Goal: Use online tool/utility: Utilize a website feature to perform a specific function

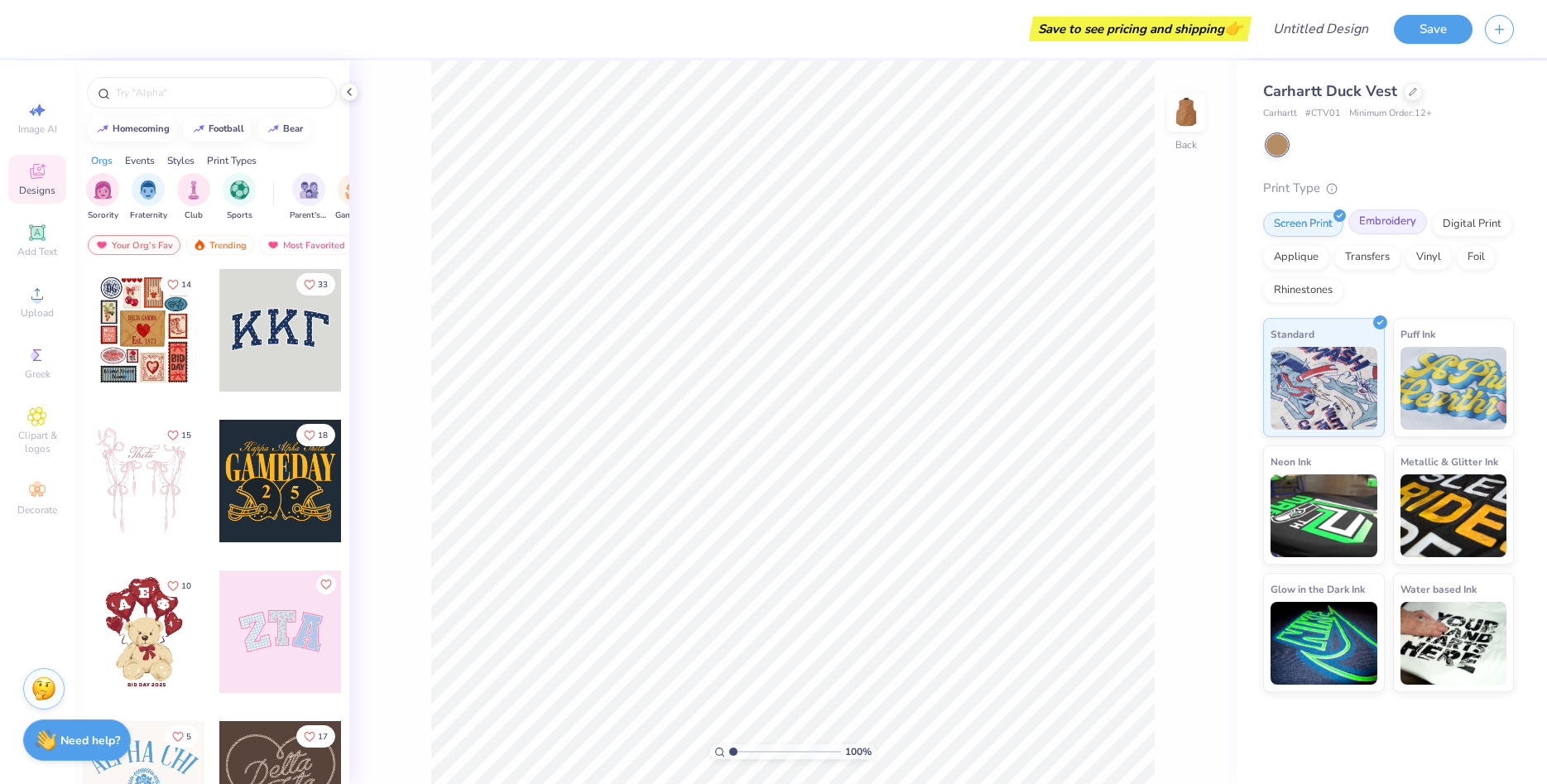
click at [1406, 226] on div "Embroidery" at bounding box center [1387, 222] width 79 height 25
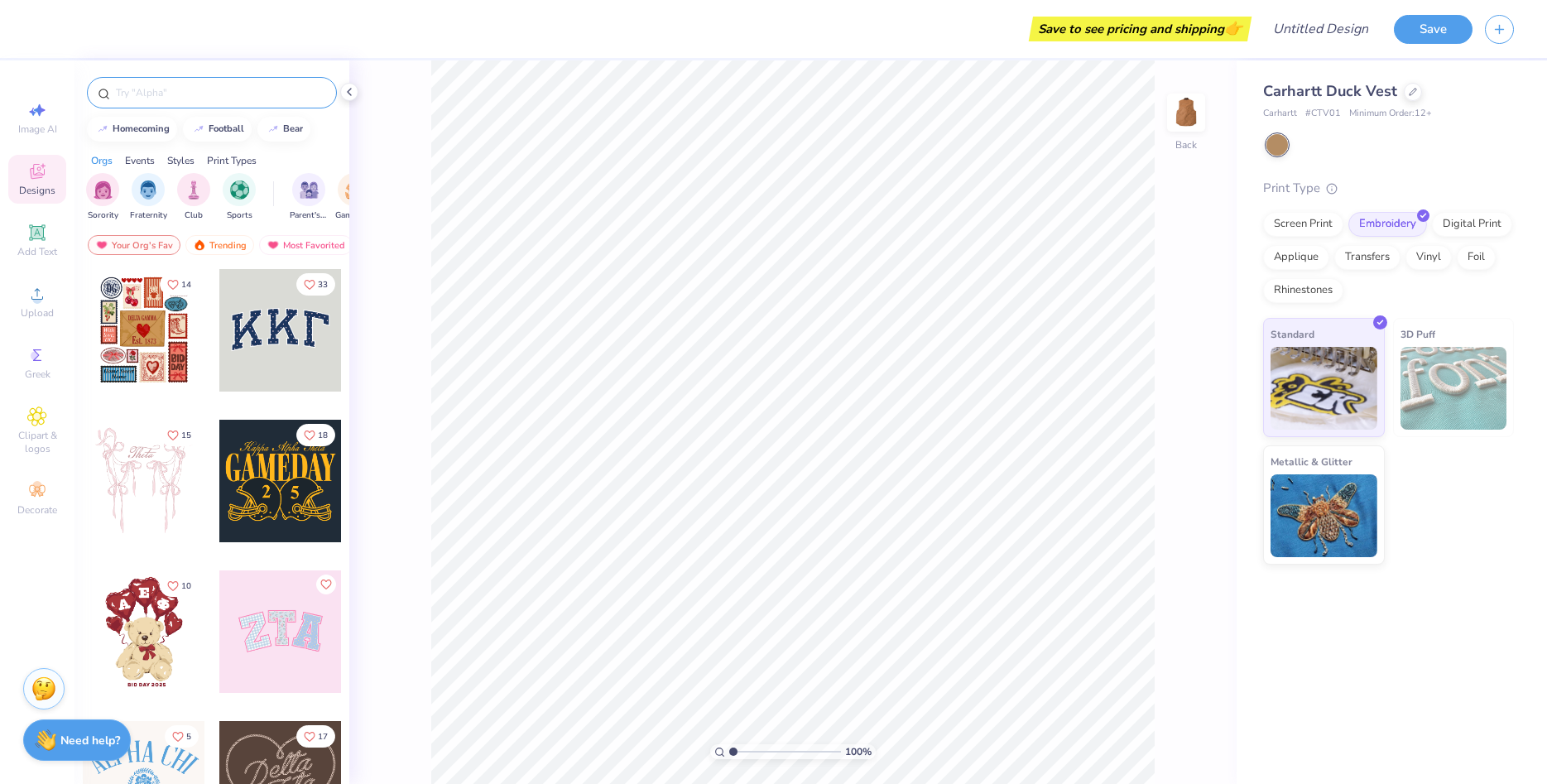
click at [148, 100] on input "text" at bounding box center [220, 92] width 212 height 17
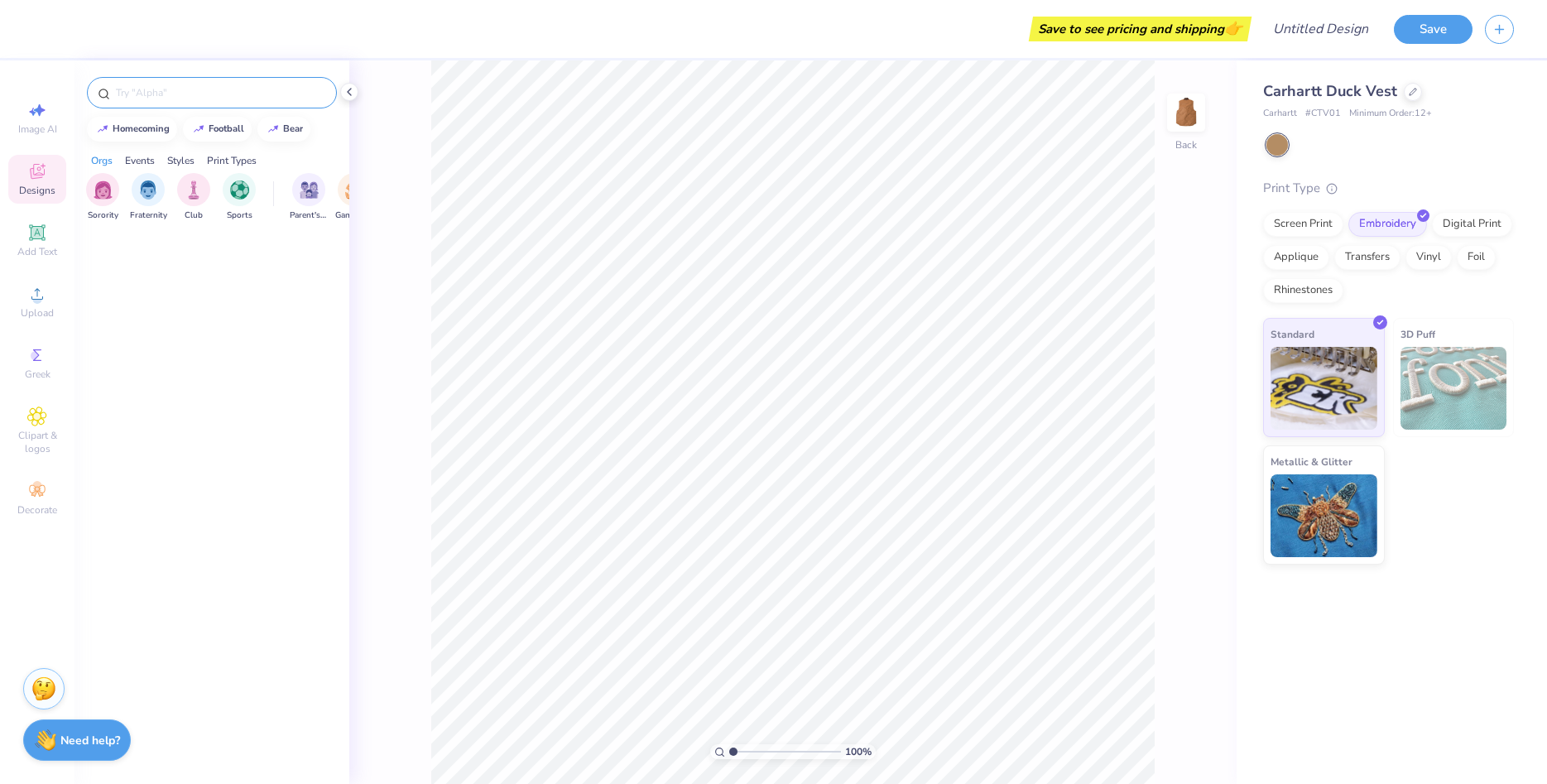
click at [102, 94] on icon at bounding box center [103, 93] width 12 height 12
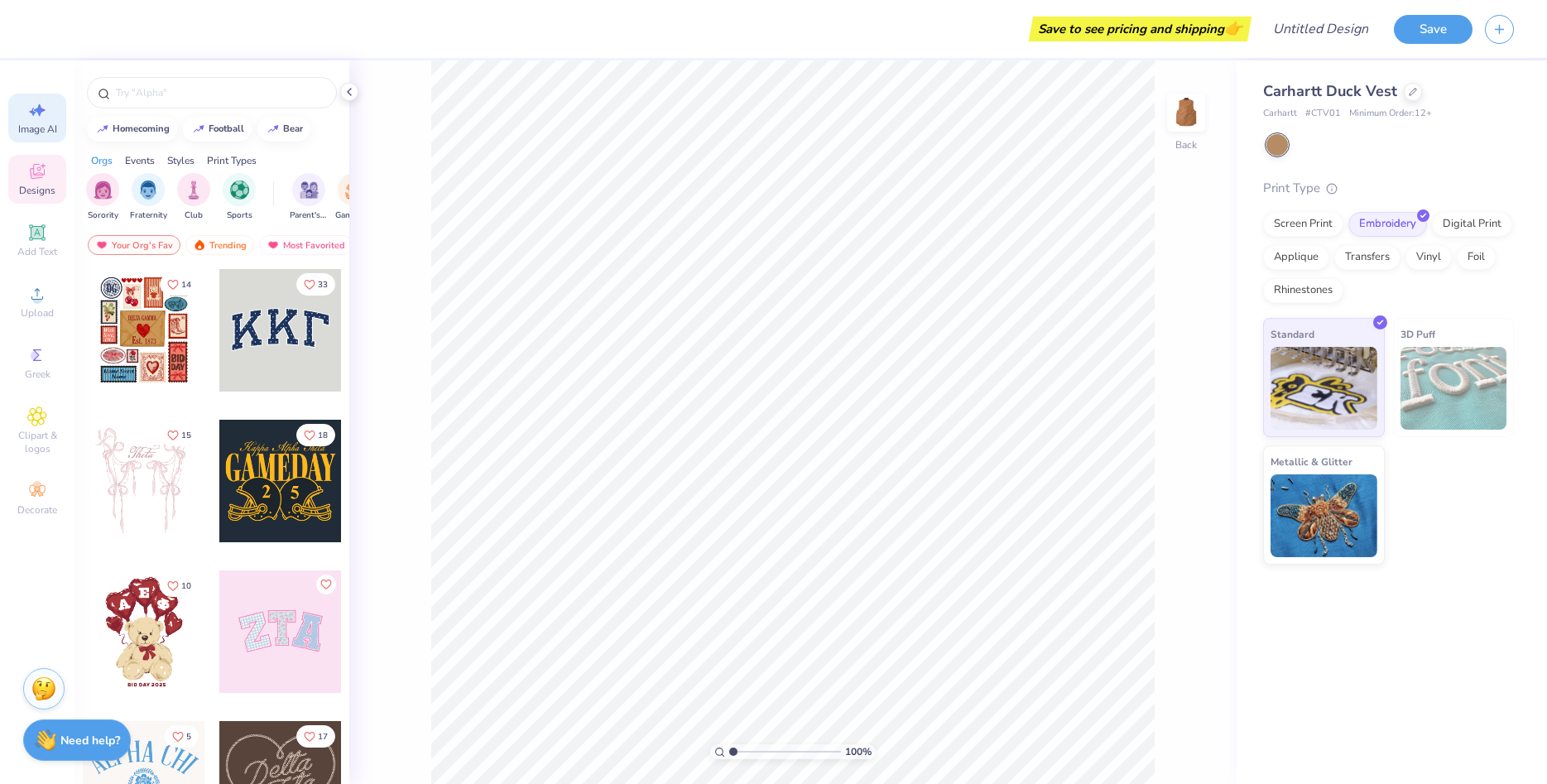
click at [38, 118] on icon at bounding box center [38, 110] width 20 height 20
select select "4"
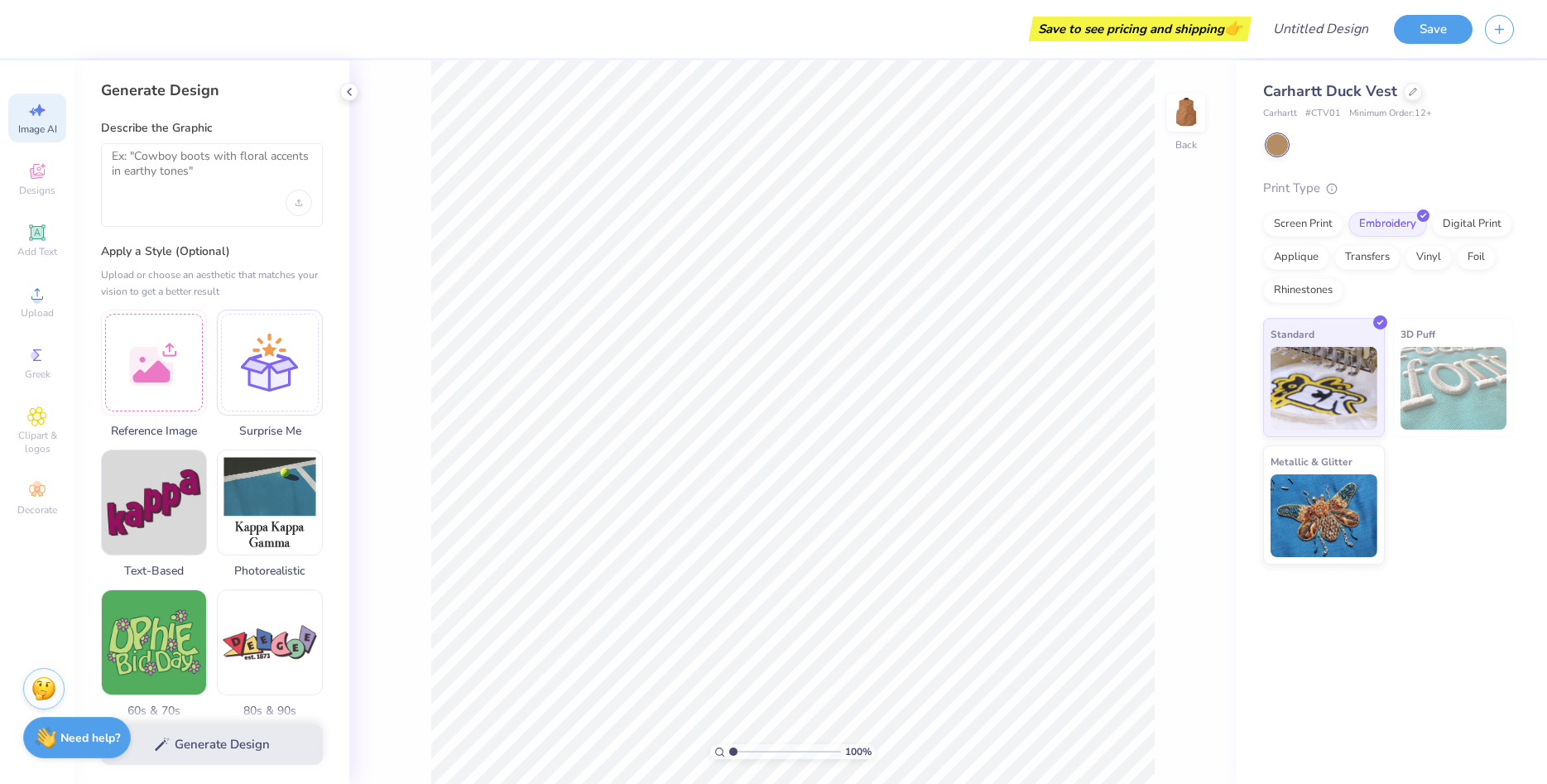
click at [61, 736] on strong "Need help?" at bounding box center [90, 738] width 60 height 16
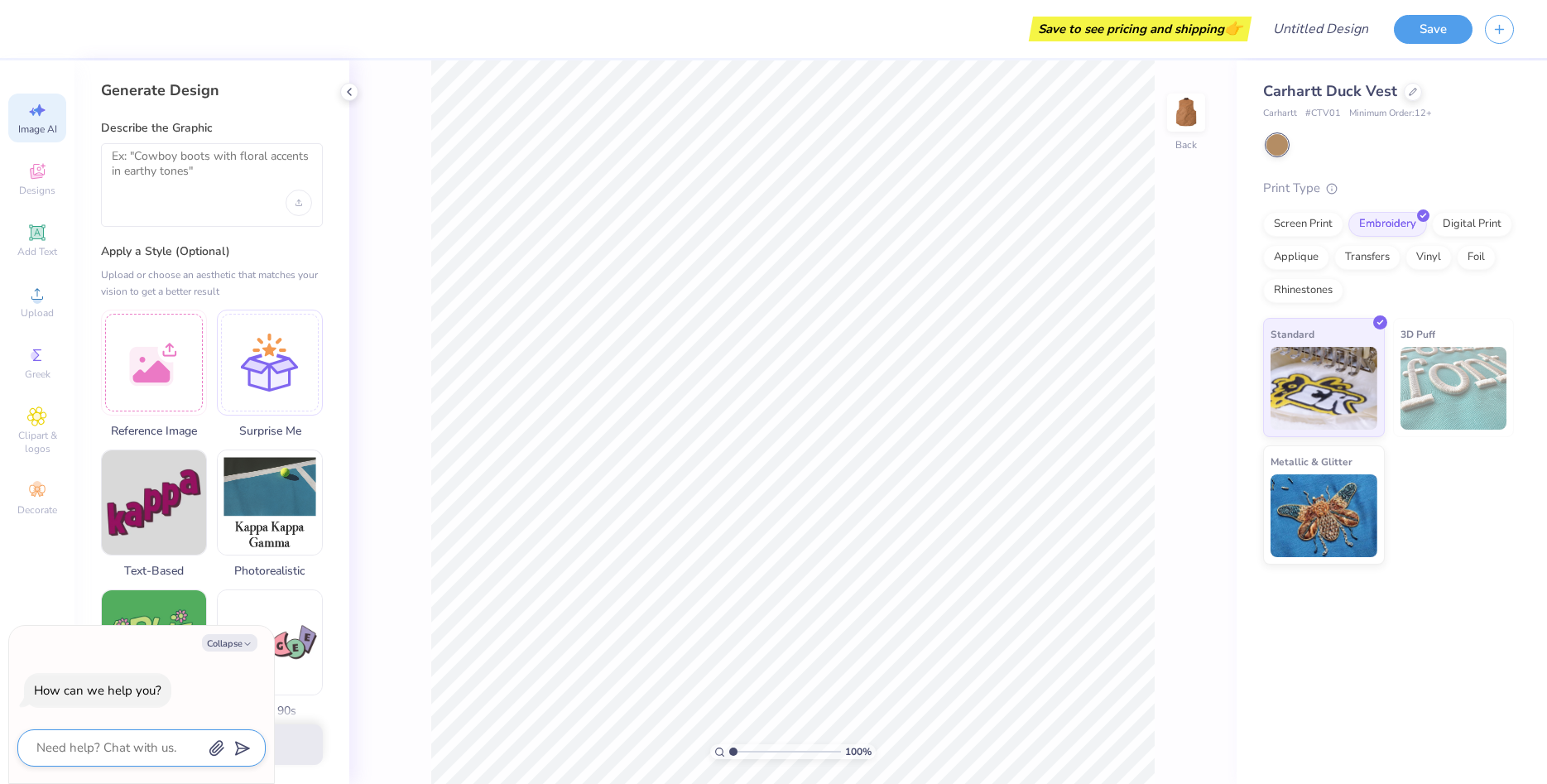
click at [67, 744] on textarea at bounding box center [119, 748] width 168 height 22
click at [213, 754] on icon "button" at bounding box center [217, 748] width 17 height 17
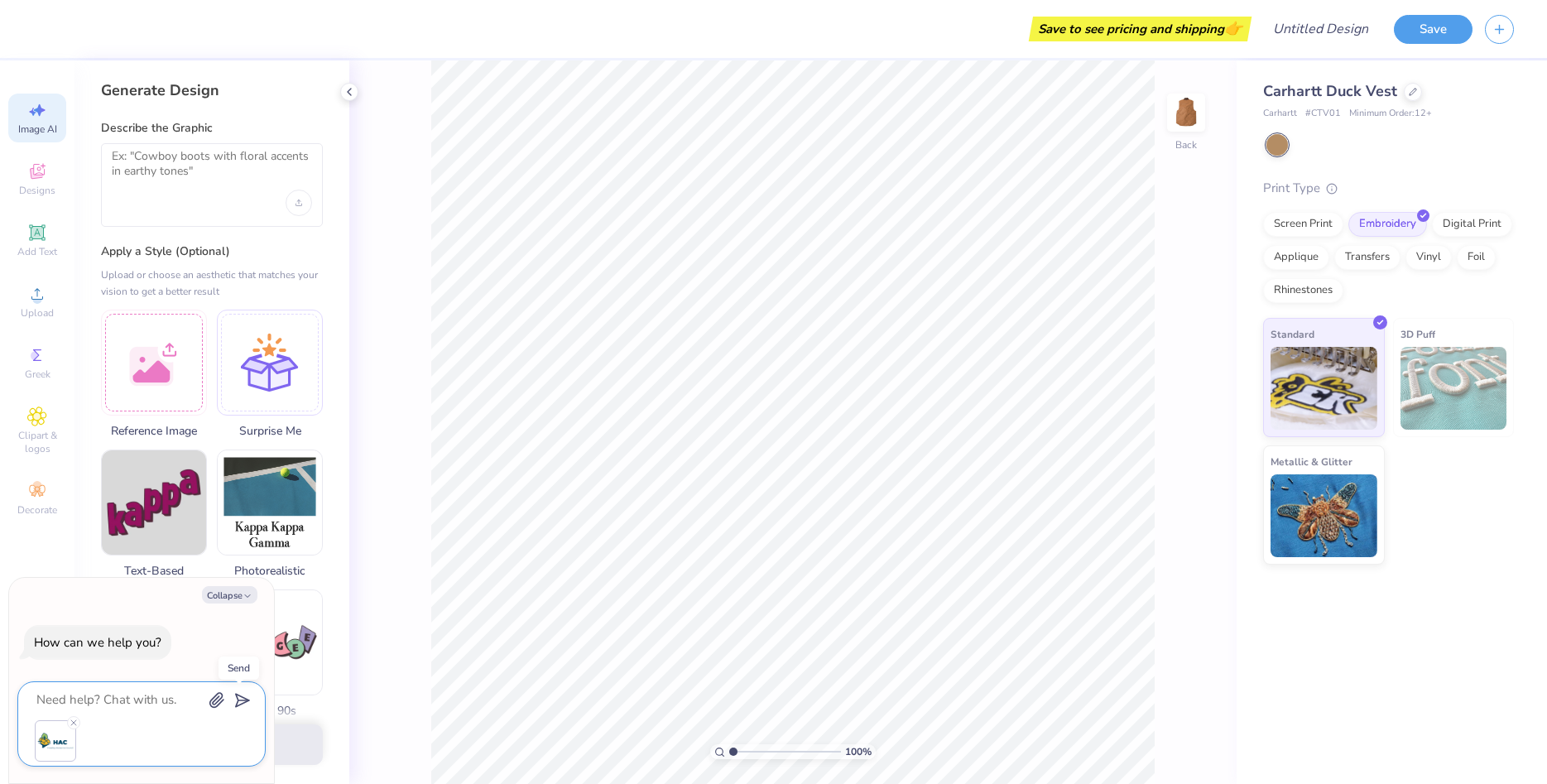
click at [244, 699] on icon "submit" at bounding box center [238, 700] width 23 height 23
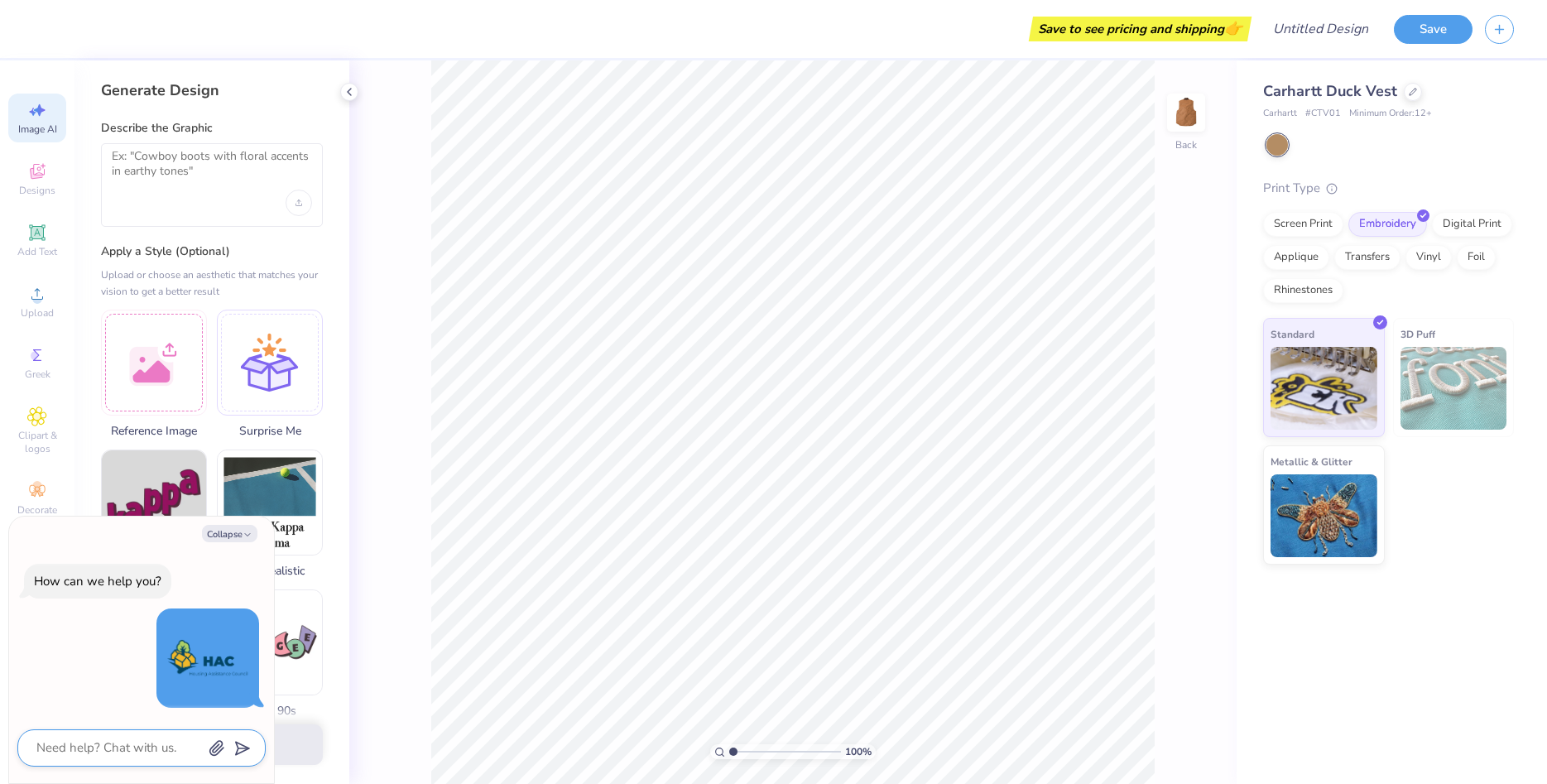
click at [202, 651] on img at bounding box center [208, 658] width 83 height 83
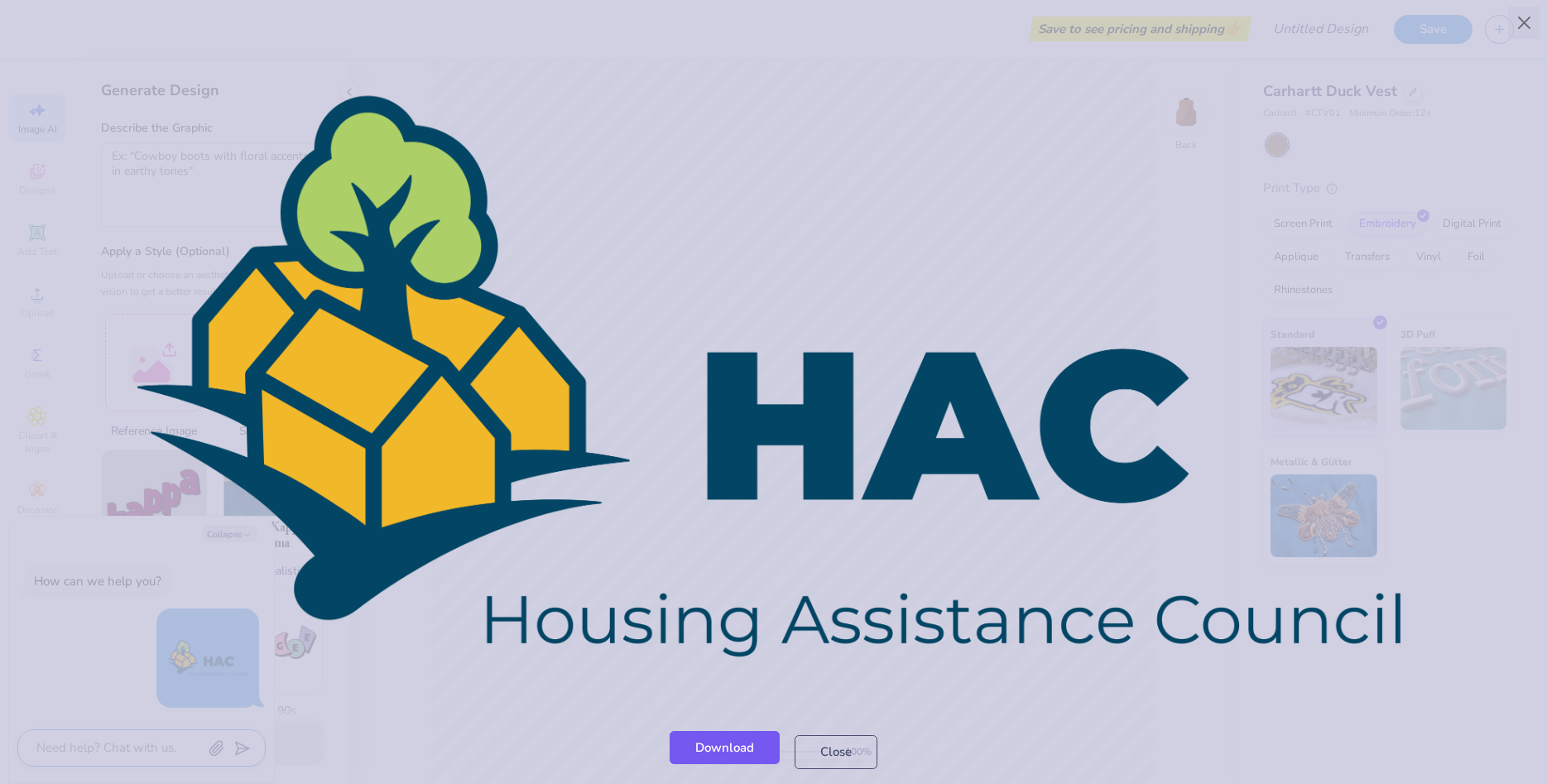
click at [744, 754] on link "Download" at bounding box center [724, 747] width 110 height 34
click at [856, 750] on button "Close" at bounding box center [836, 747] width 83 height 34
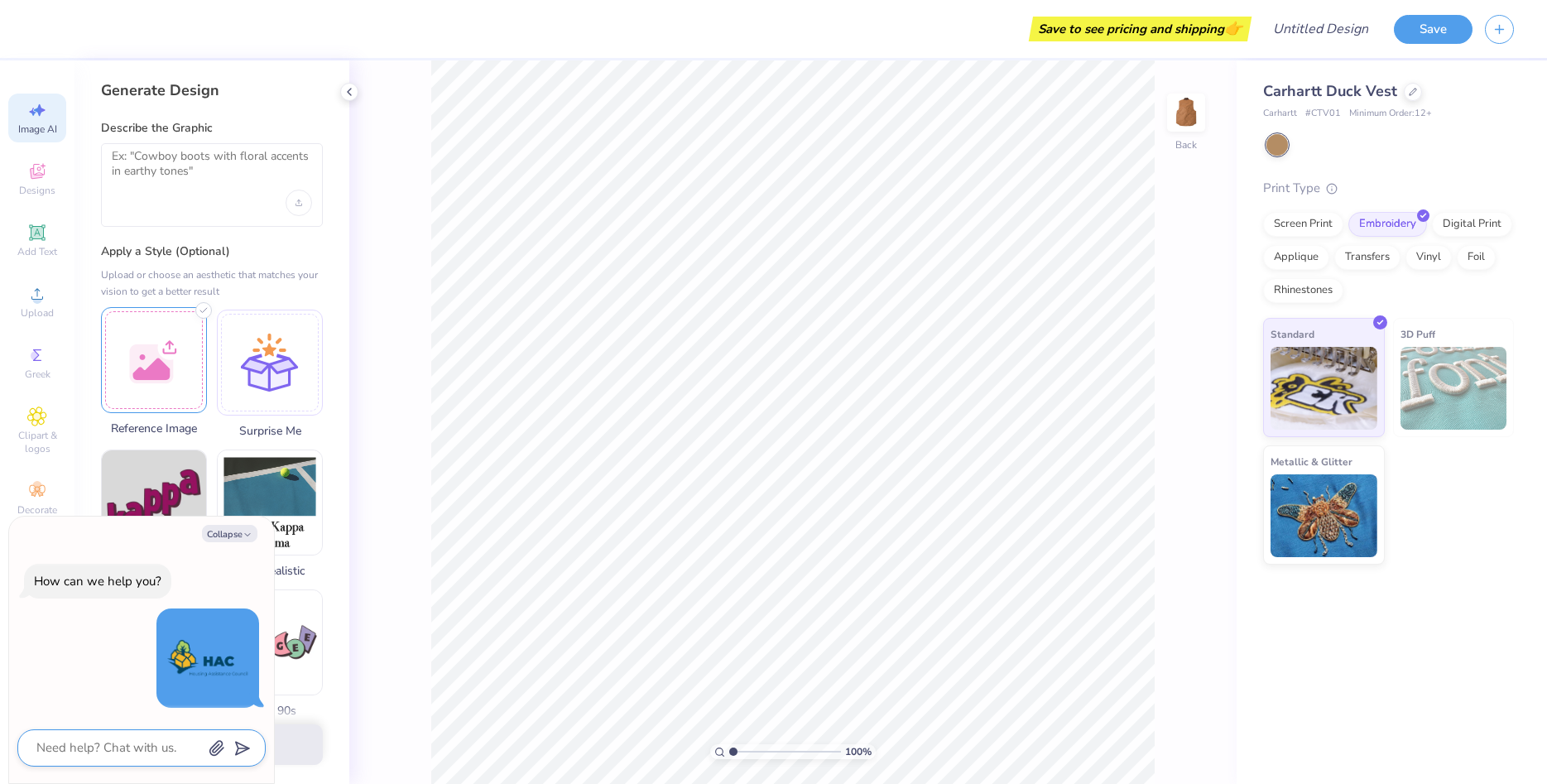
click at [160, 353] on div at bounding box center [153, 360] width 106 height 106
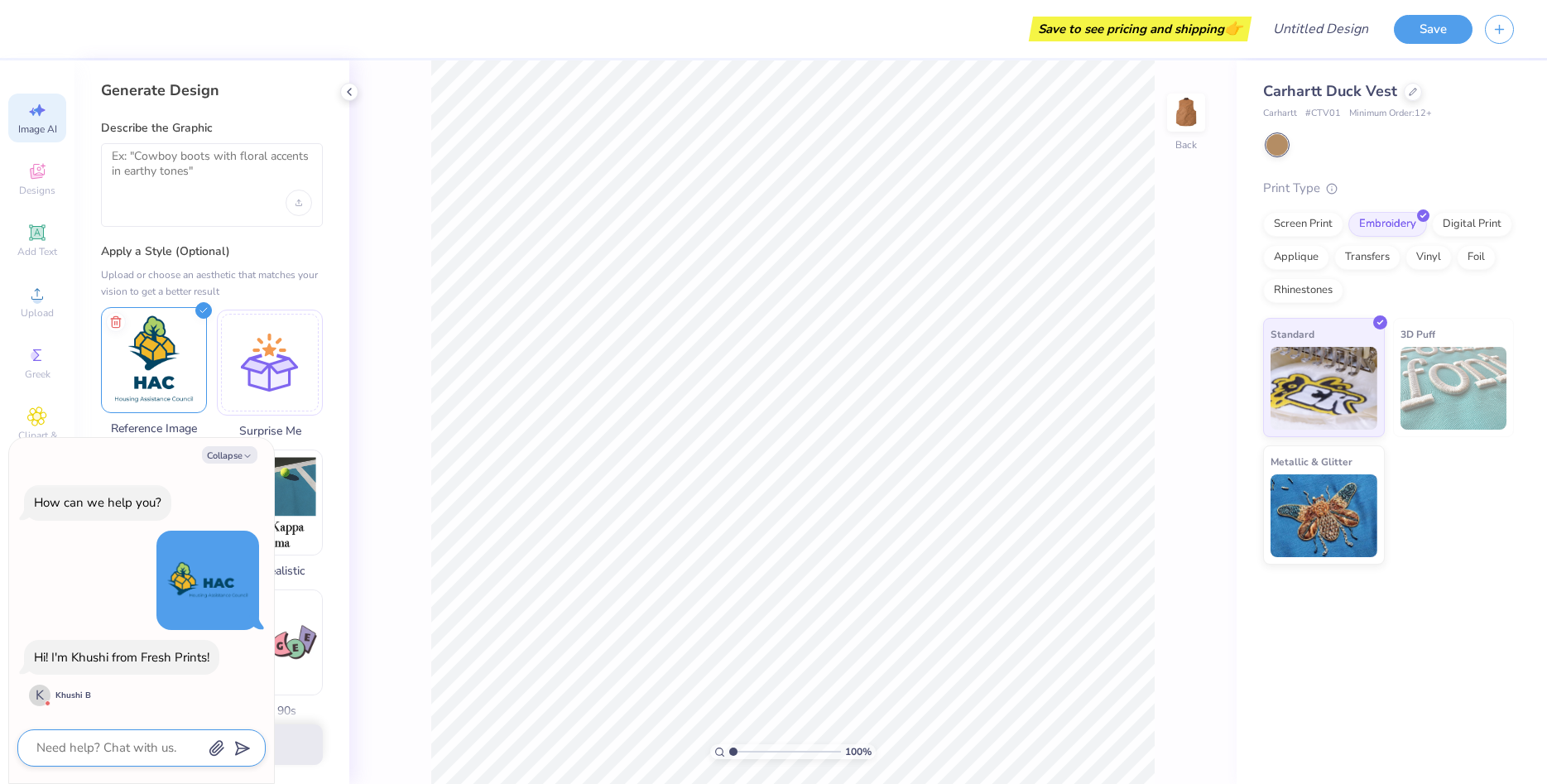
click at [132, 376] on img at bounding box center [153, 359] width 104 height 104
click at [225, 457] on button "Collapse" at bounding box center [230, 454] width 55 height 18
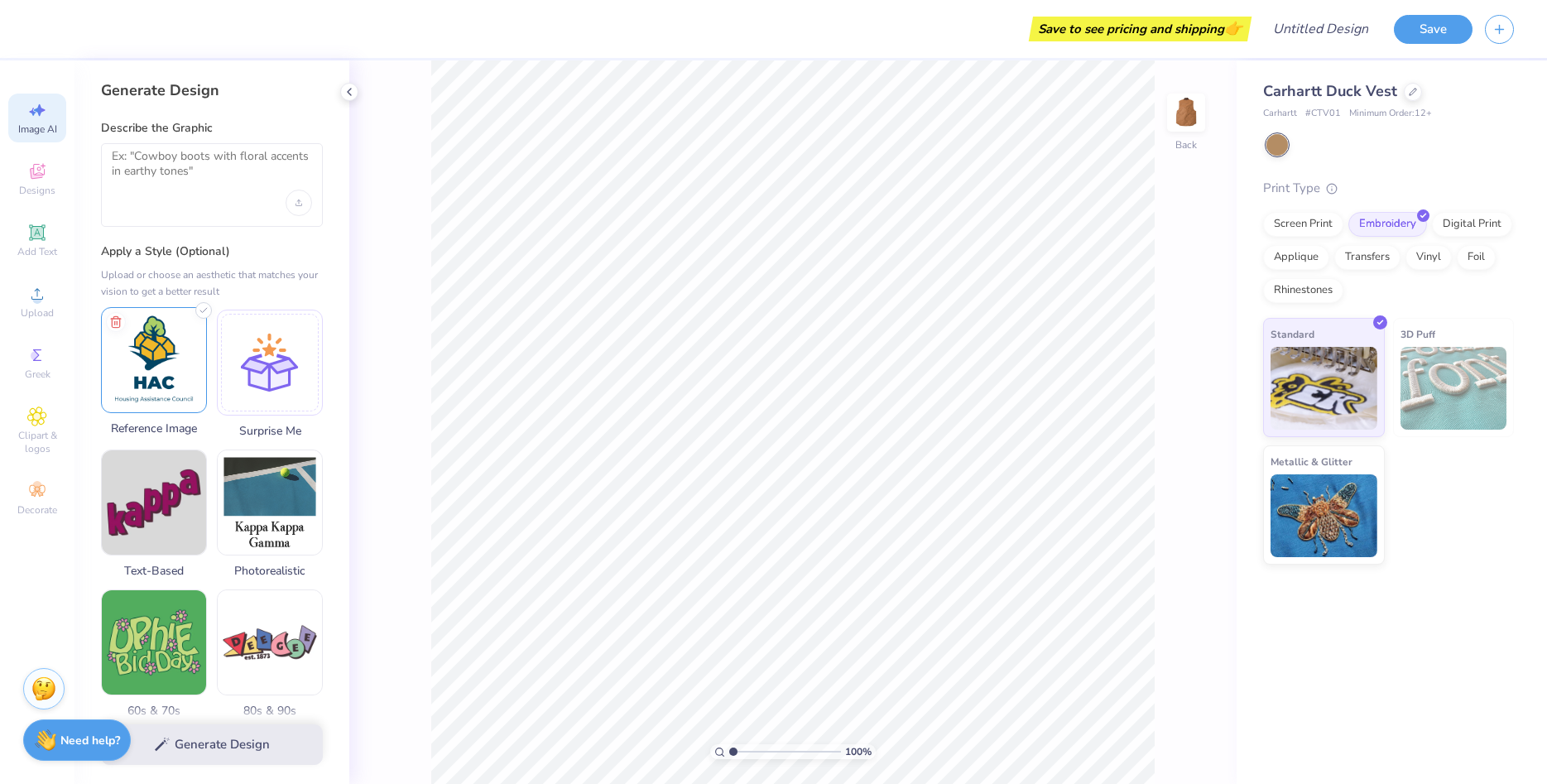
click at [163, 340] on img at bounding box center [153, 359] width 104 height 104
click at [349, 85] on icon at bounding box center [349, 91] width 13 height 13
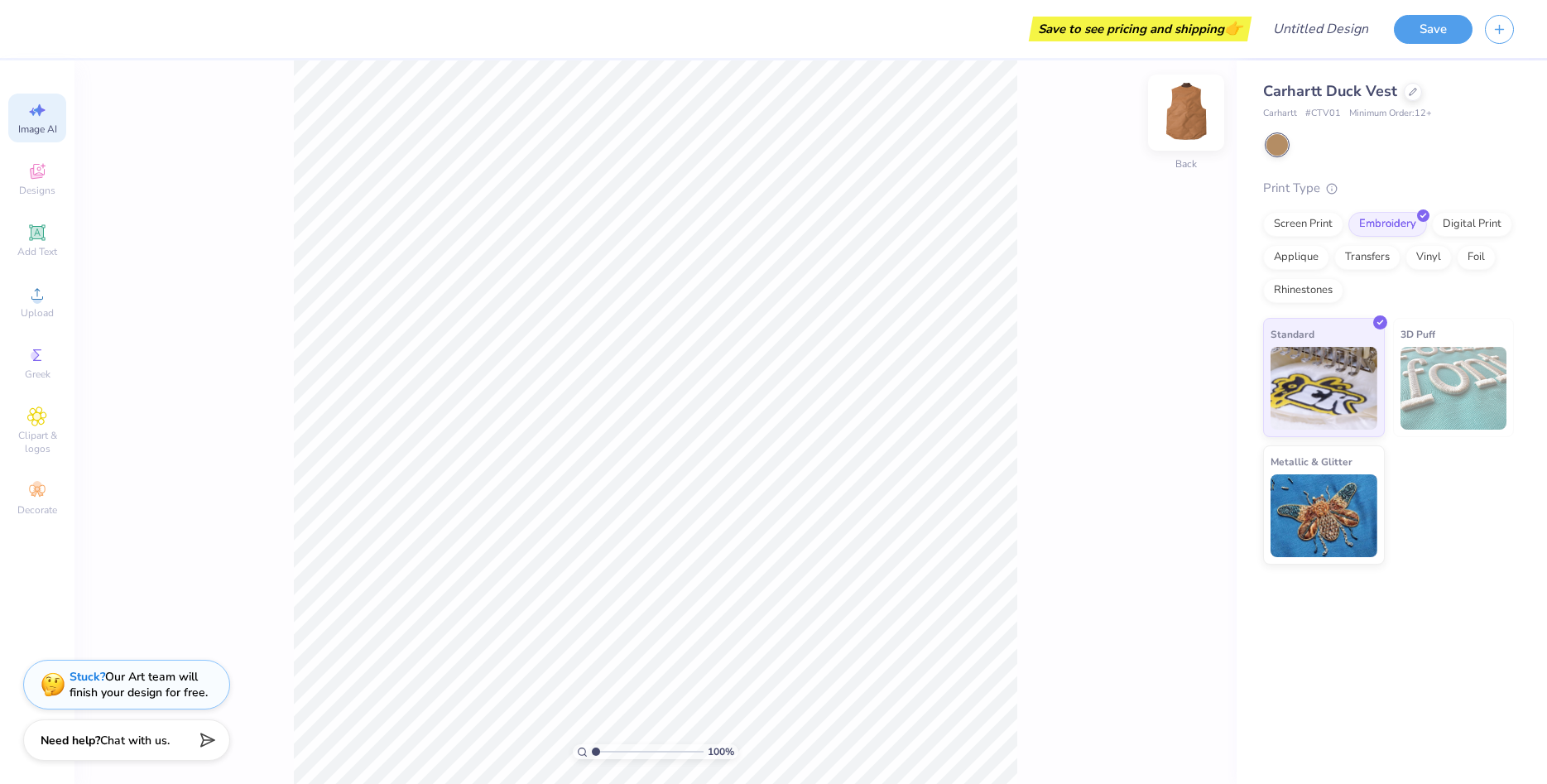
click at [1187, 118] on img at bounding box center [1186, 113] width 66 height 66
click at [1192, 107] on img at bounding box center [1186, 113] width 66 height 66
click at [1202, 119] on img at bounding box center [1186, 113] width 66 height 66
click at [1202, 119] on img at bounding box center [1186, 113] width 33 height 33
click at [1300, 39] on input "Design Title" at bounding box center [1300, 29] width 163 height 33
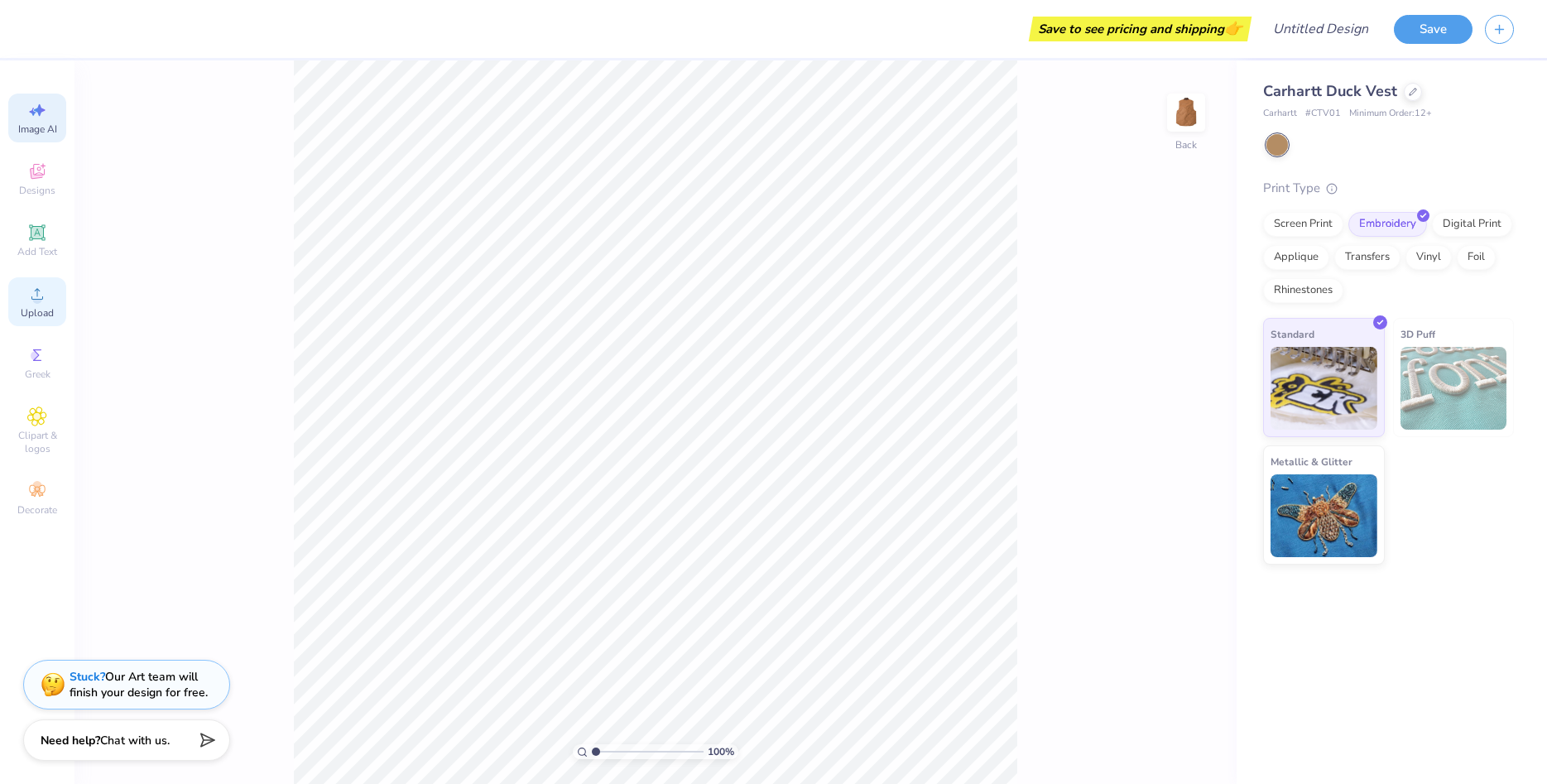
click at [38, 299] on icon at bounding box center [37, 294] width 12 height 12
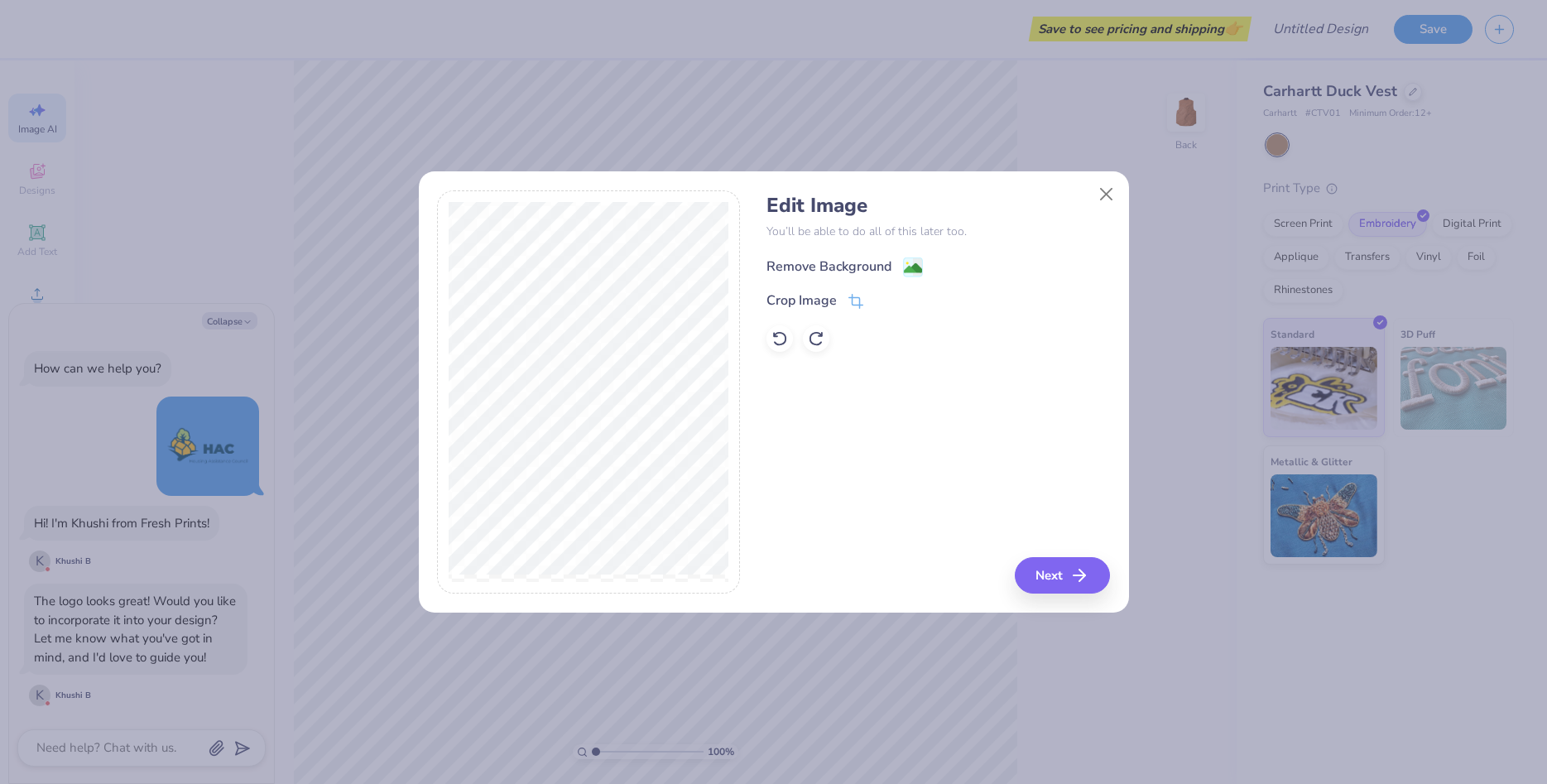
click at [917, 267] on image at bounding box center [913, 269] width 18 height 18
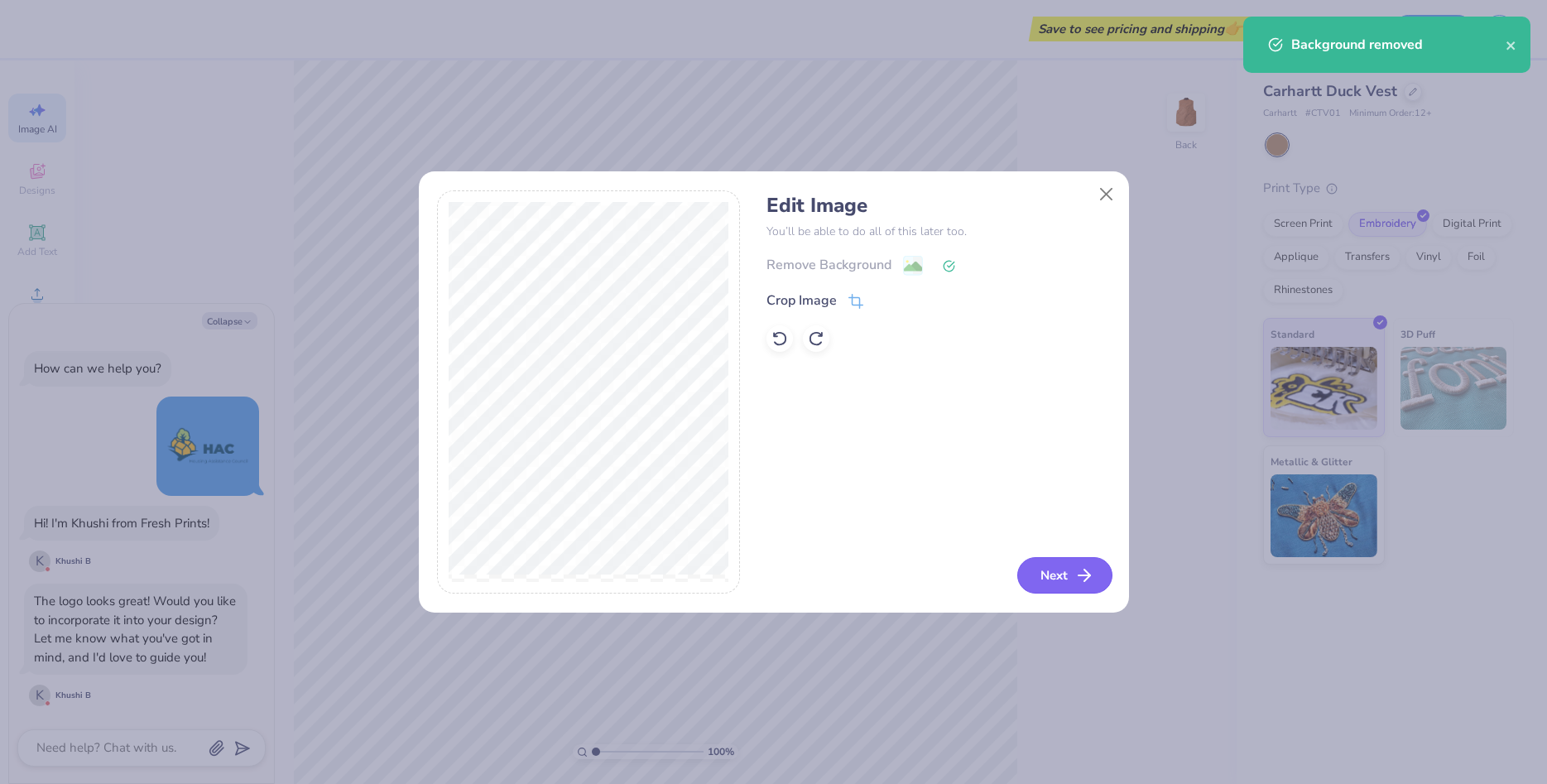
click at [1040, 579] on button "Next" at bounding box center [1065, 574] width 95 height 36
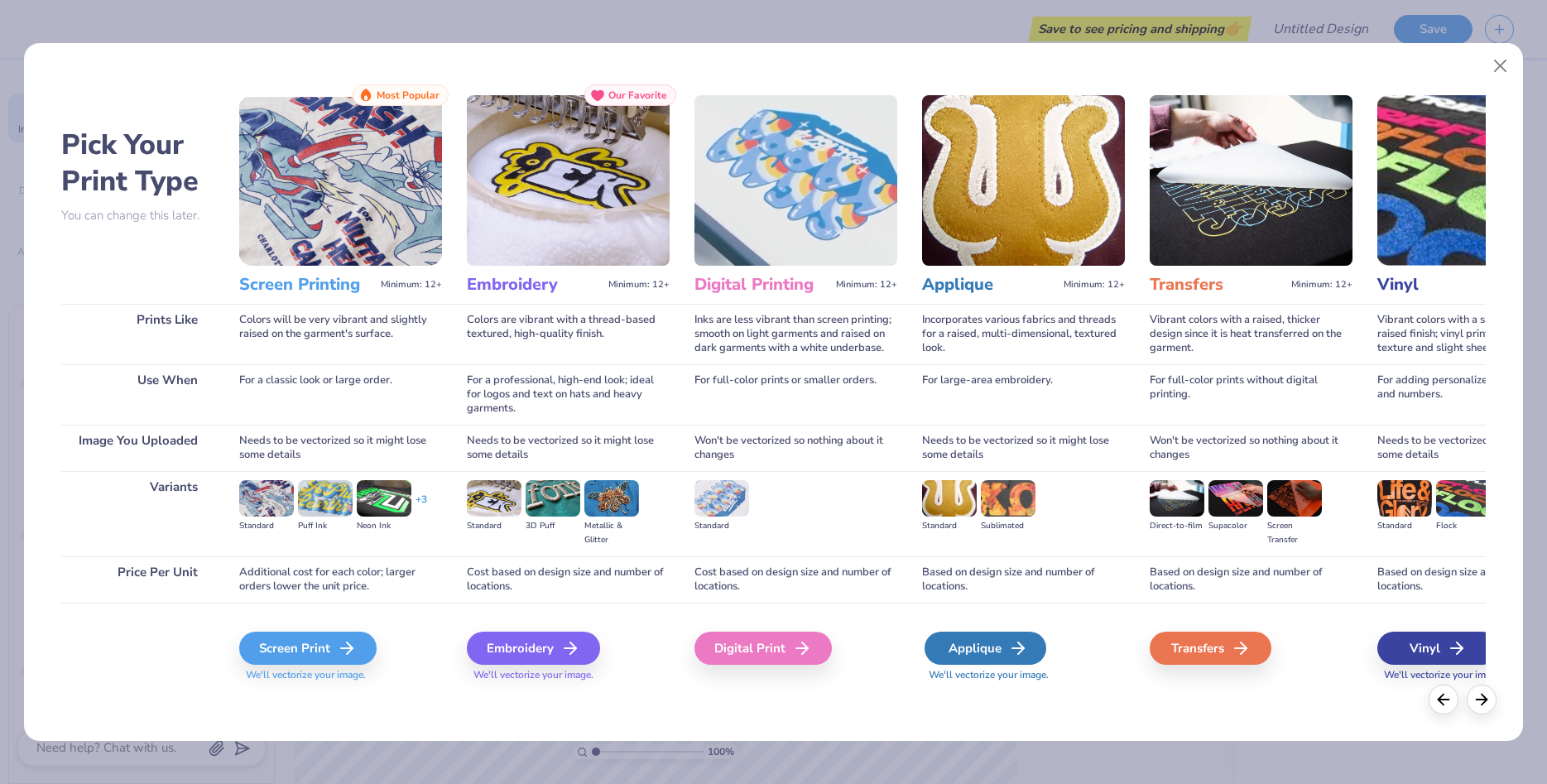
click at [992, 649] on div "Applique" at bounding box center [985, 648] width 122 height 33
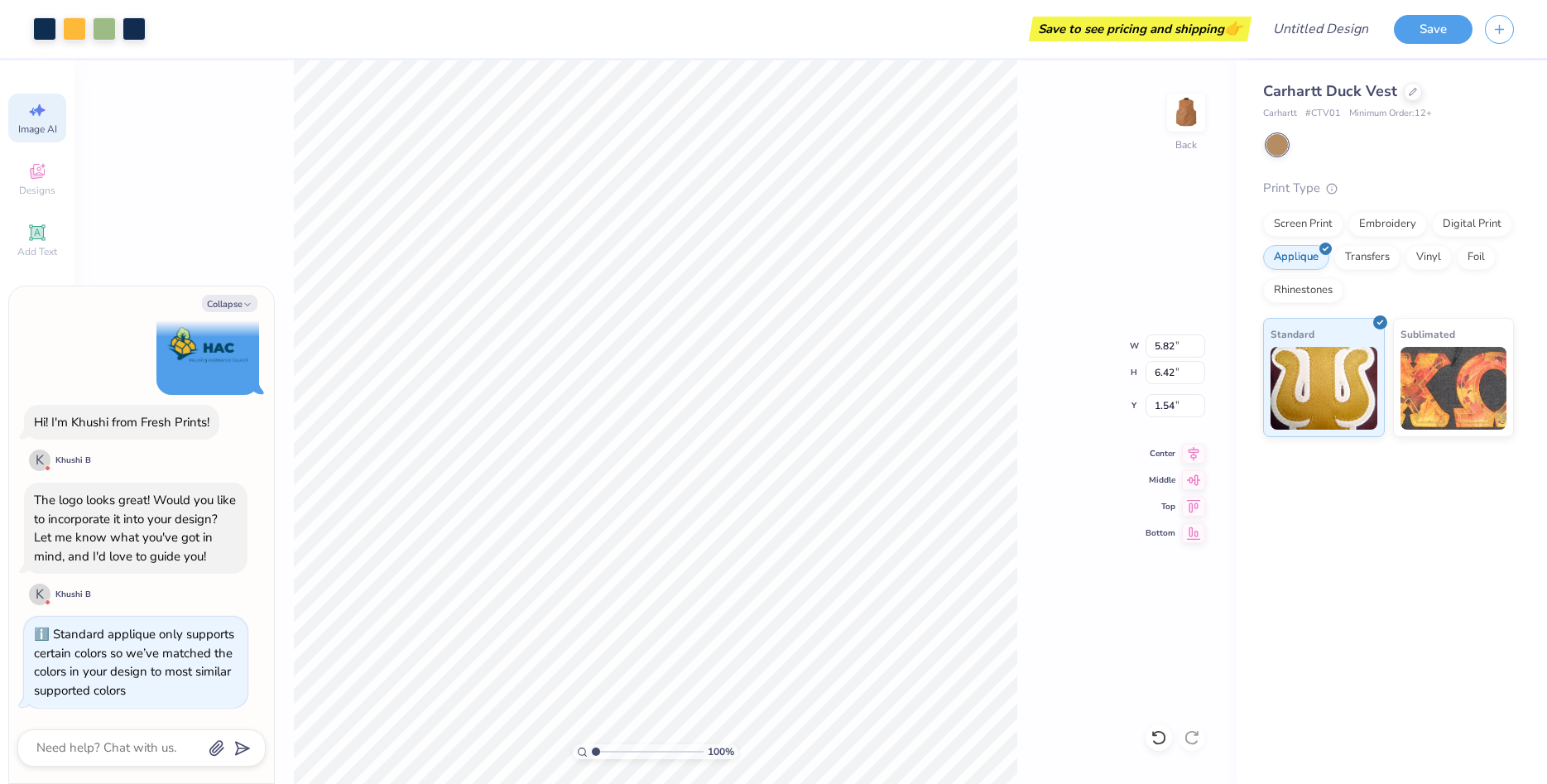
type textarea "x"
type input "2.87"
type input "3.17"
type textarea "x"
type input "1.42"
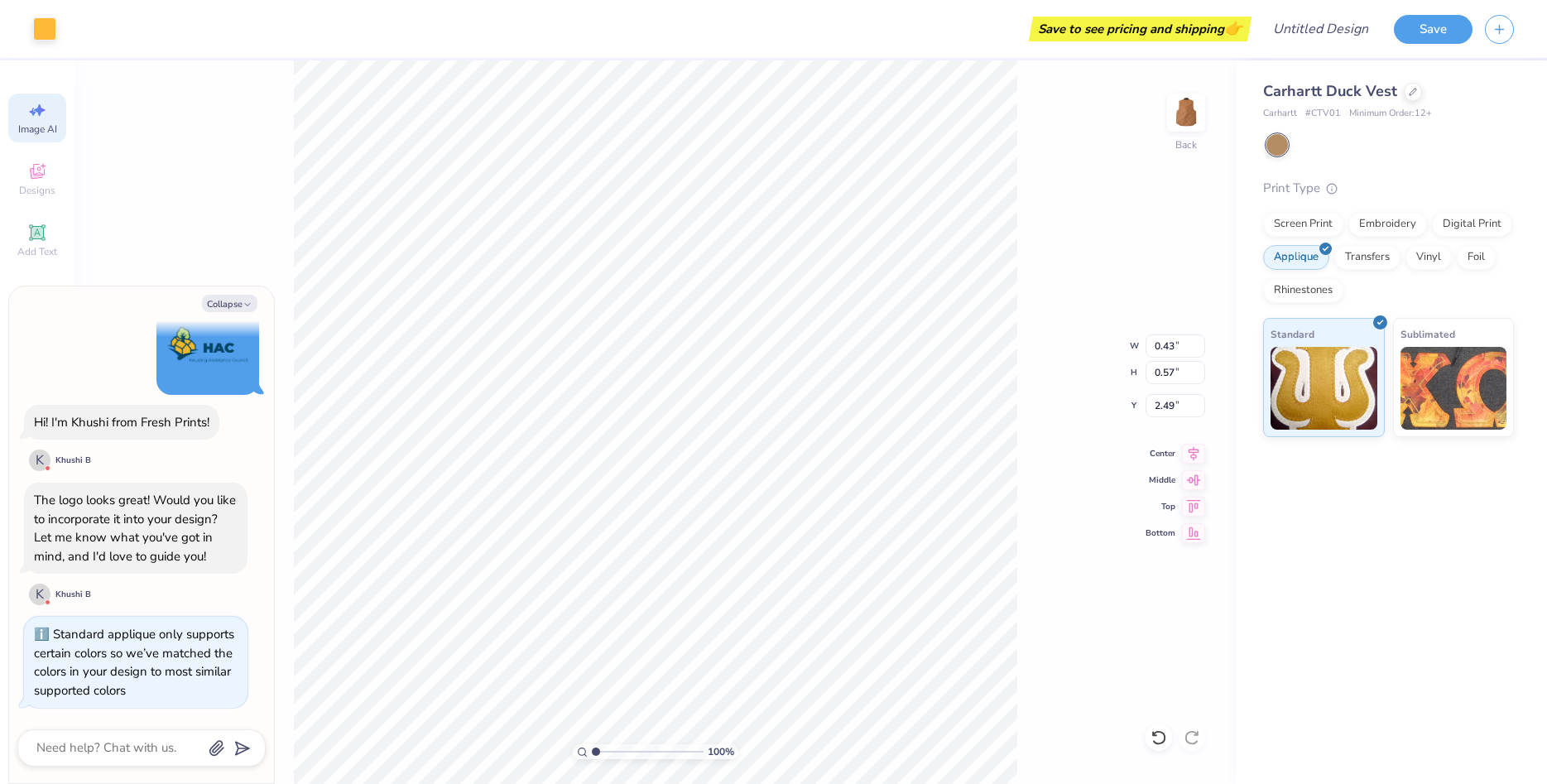
type textarea "x"
type input "3.00"
type textarea "x"
type input "0.70"
type input "0.65"
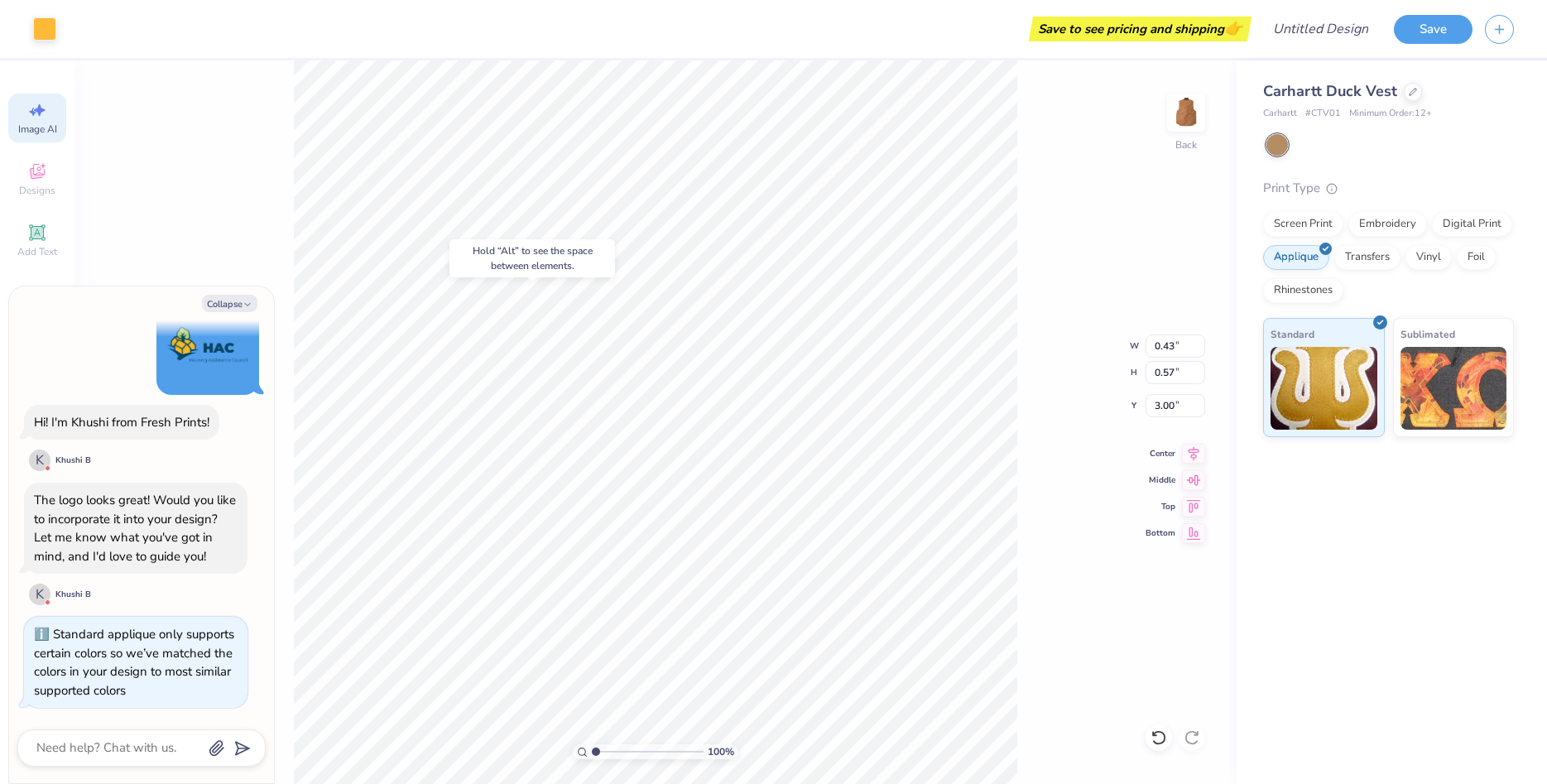
type input "1.48"
type textarea "x"
type input "2.68"
type textarea "x"
type input "1.40"
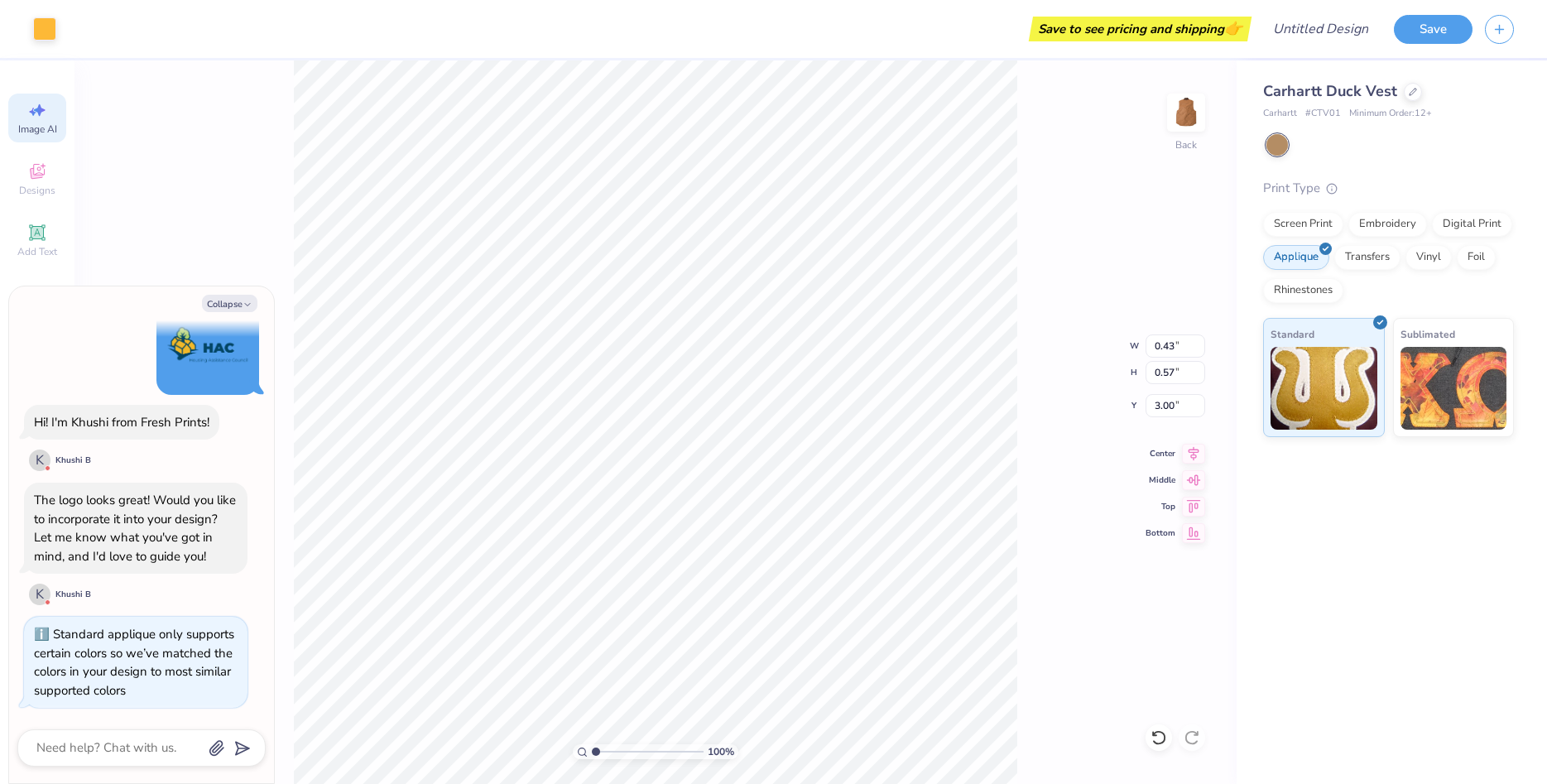
type textarea "x"
type input "2.23"
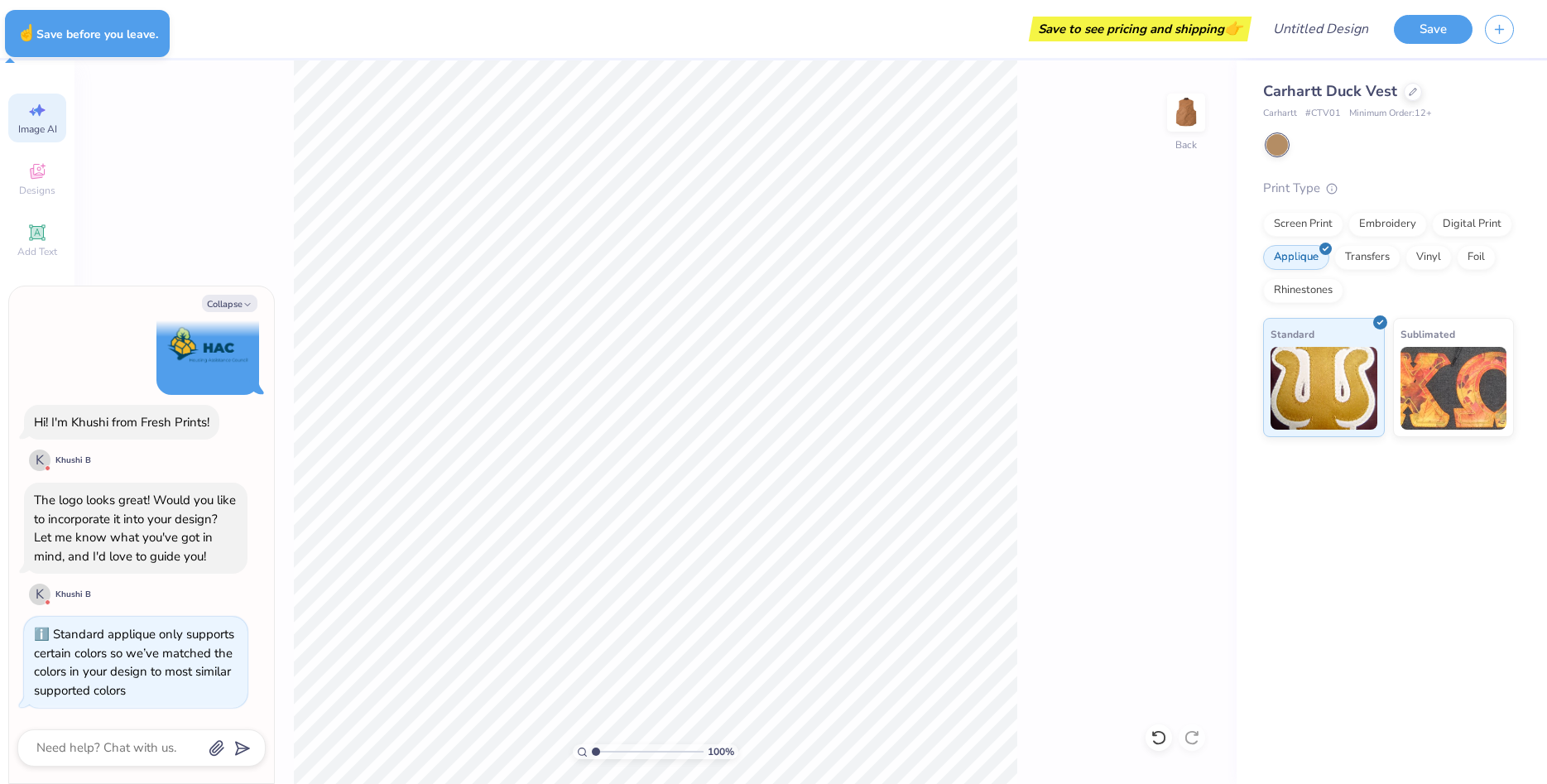
type textarea "x"
